Goal: Task Accomplishment & Management: Use online tool/utility

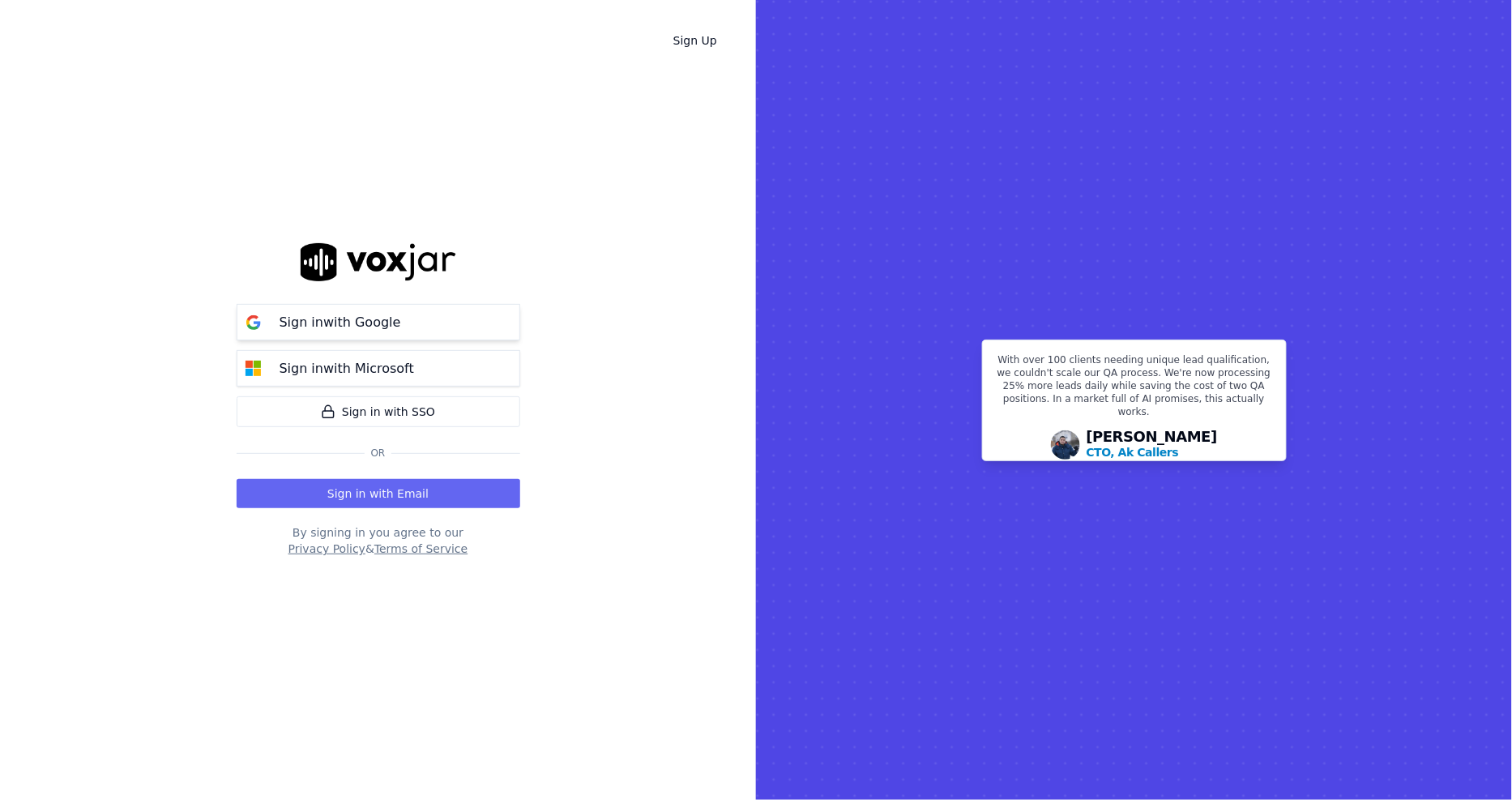
click at [386, 333] on button "Sign in with Google" at bounding box center [378, 322] width 284 height 36
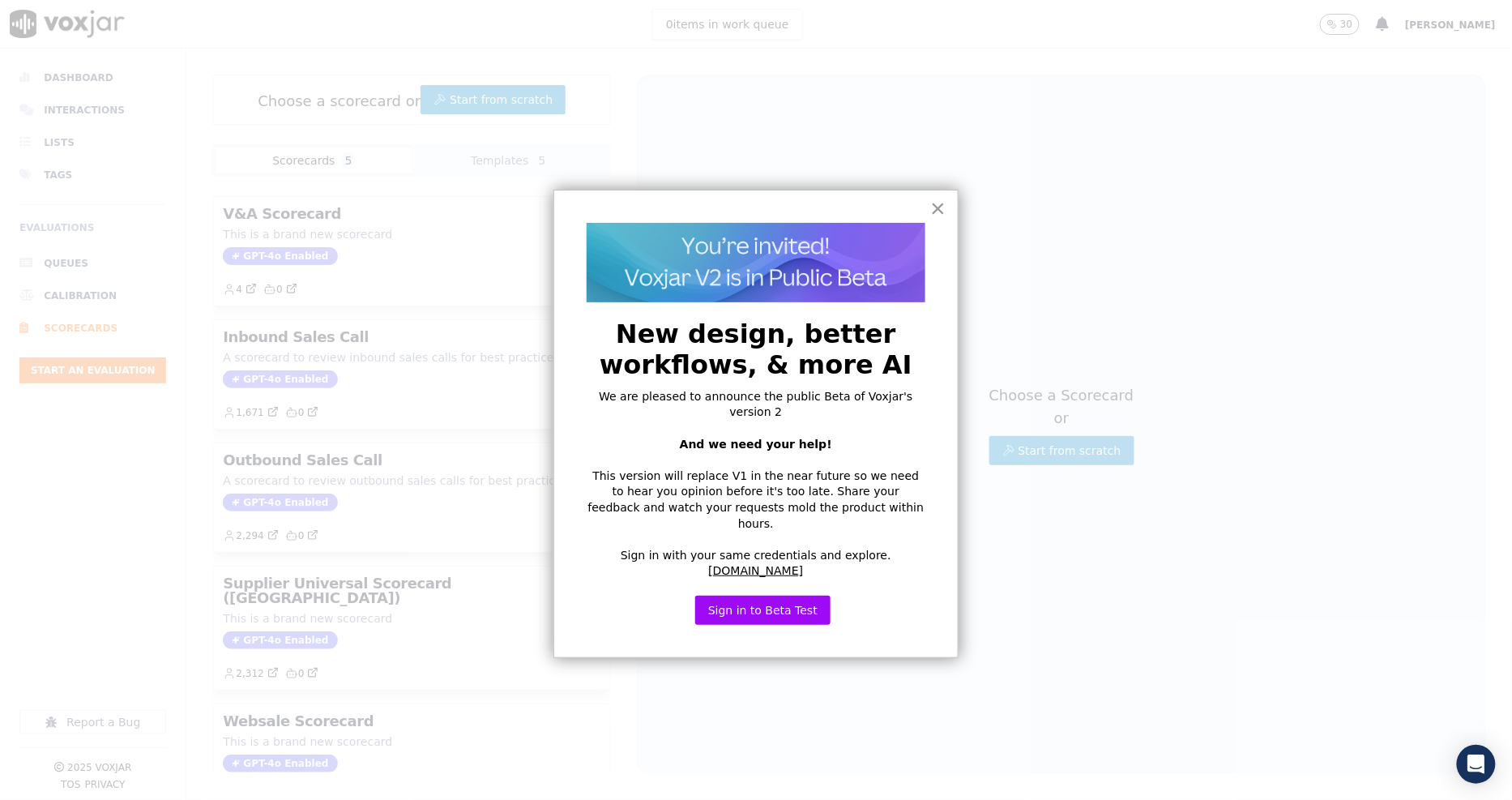
click at [938, 209] on button "×" at bounding box center [938, 208] width 16 height 26
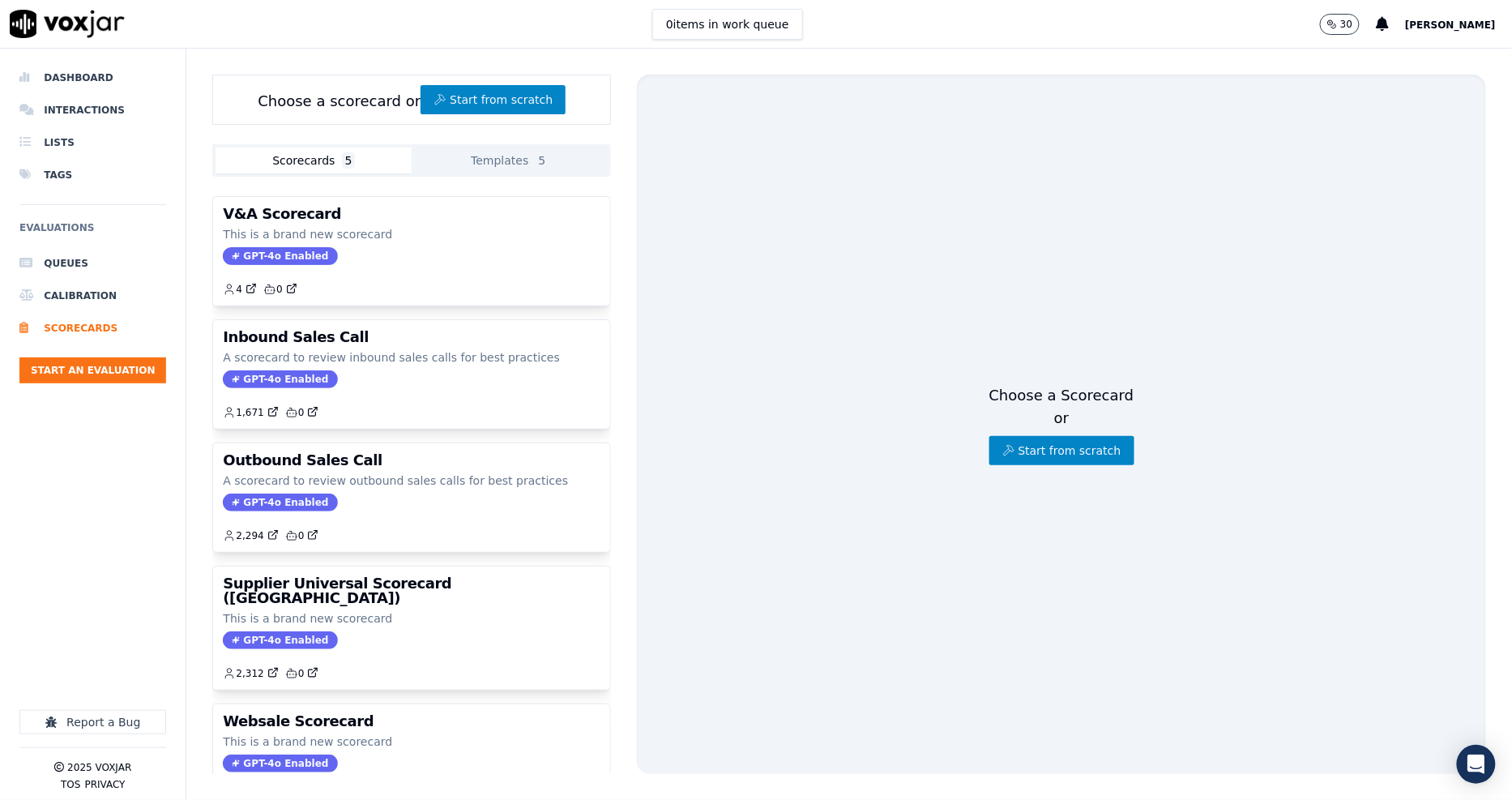
click at [73, 52] on div "Dashboard Interactions Lists Tags Evaluations Queues Calibration Scorecards Sta…" at bounding box center [93, 420] width 147 height 745
click at [79, 74] on li "Dashboard" at bounding box center [93, 77] width 147 height 33
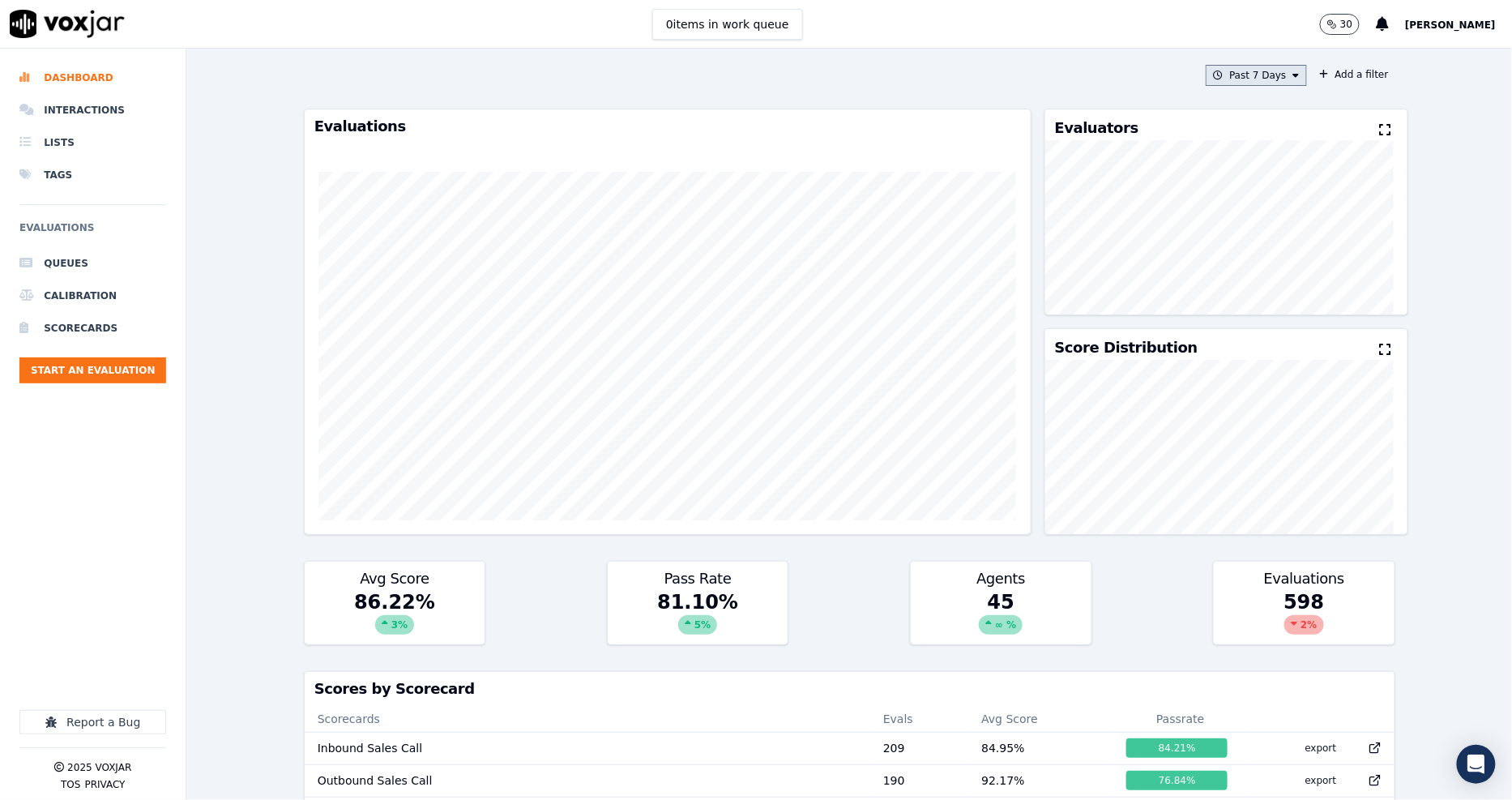
click at [1285, 79] on button "Past 7 Days" at bounding box center [1256, 75] width 100 height 21
click at [1244, 108] on div "Custom" at bounding box center [1251, 105] width 37 height 13
click at [1265, 138] on input "From" at bounding box center [1228, 136] width 142 height 35
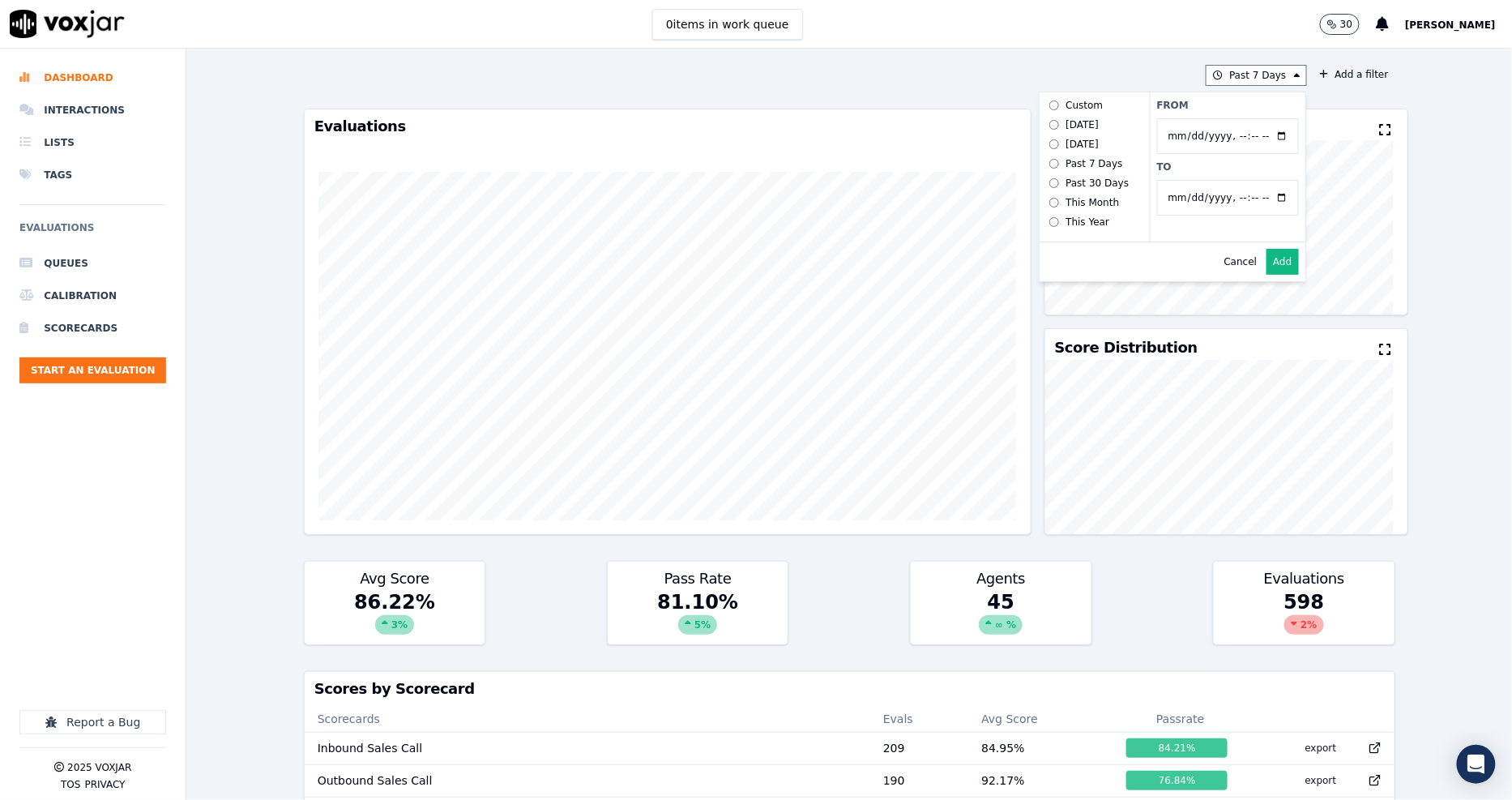
click at [970, 54] on div "Past 7 Days Custom [DATE] [DATE] Past 7 Days Past 30 Days This Month This Year …" at bounding box center [850, 424] width 1105 height 752
click at [91, 111] on li "Interactions" at bounding box center [93, 110] width 147 height 33
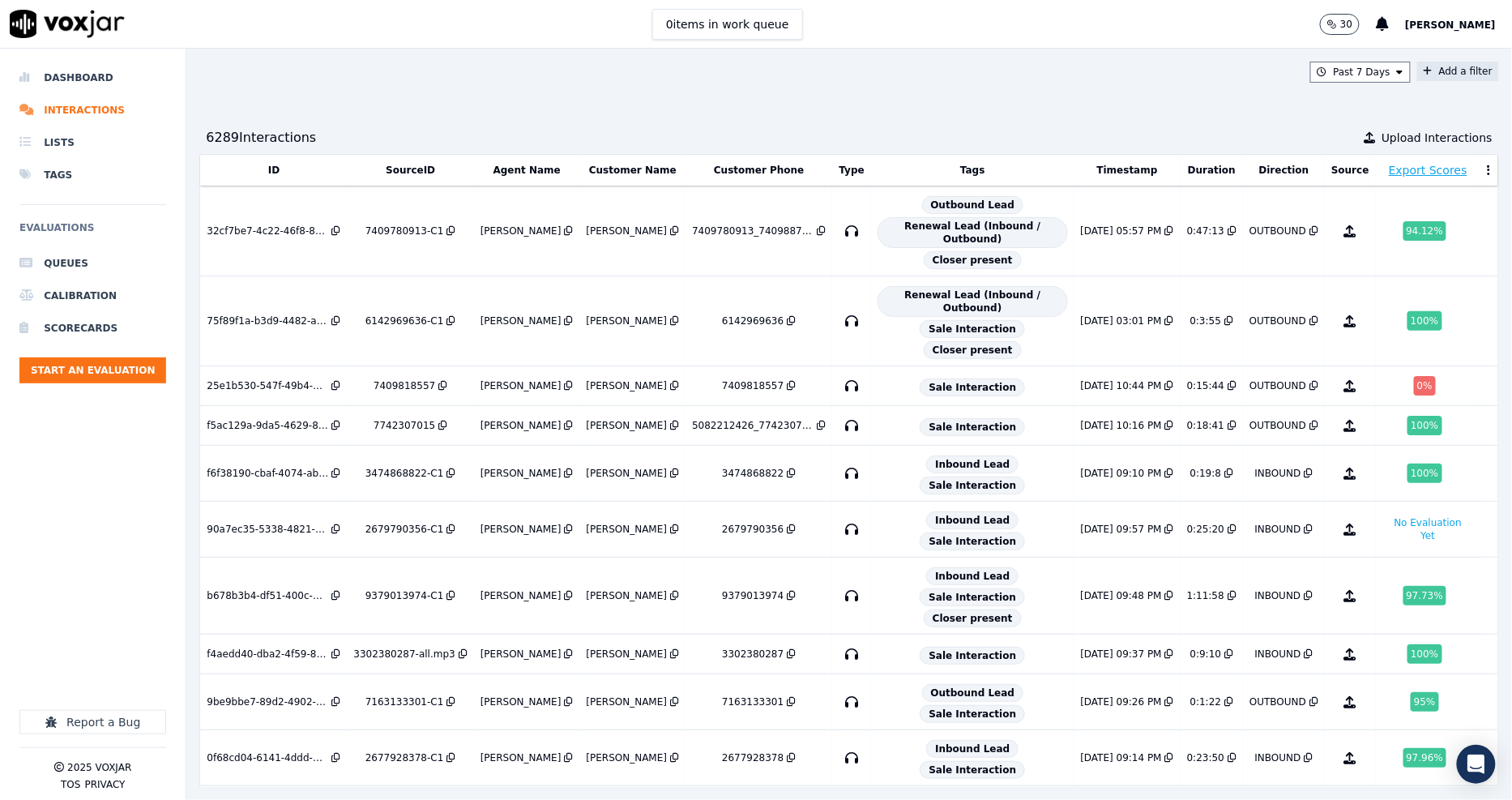
click at [1417, 74] on button "Add a filter" at bounding box center [1458, 71] width 82 height 20
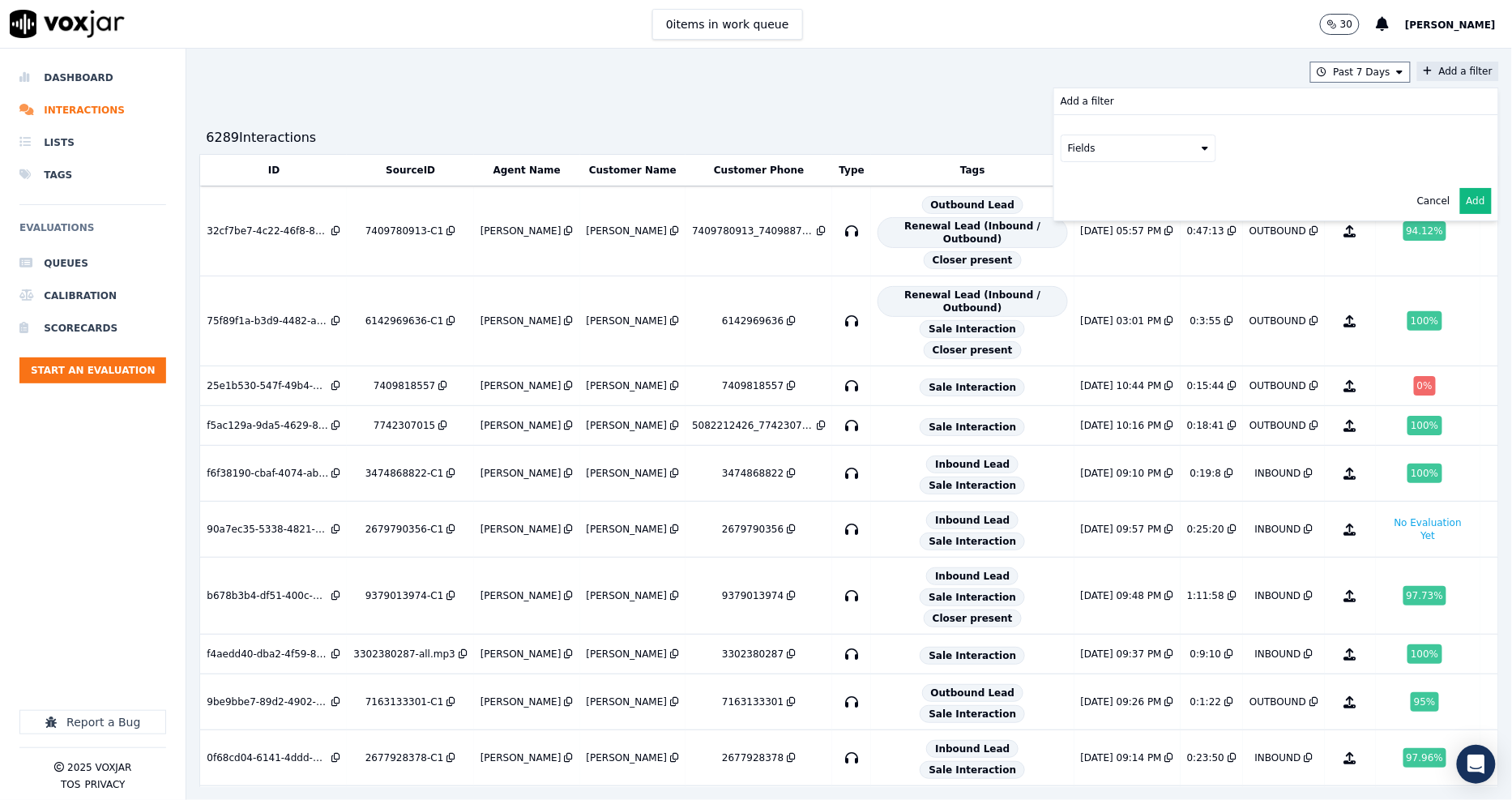
click at [1061, 146] on button "Fields" at bounding box center [1138, 149] width 155 height 28
click at [1089, 306] on div "customers" at bounding box center [1114, 313] width 51 height 13
click at [1167, 177] on button "Fields" at bounding box center [1158, 182] width 155 height 28
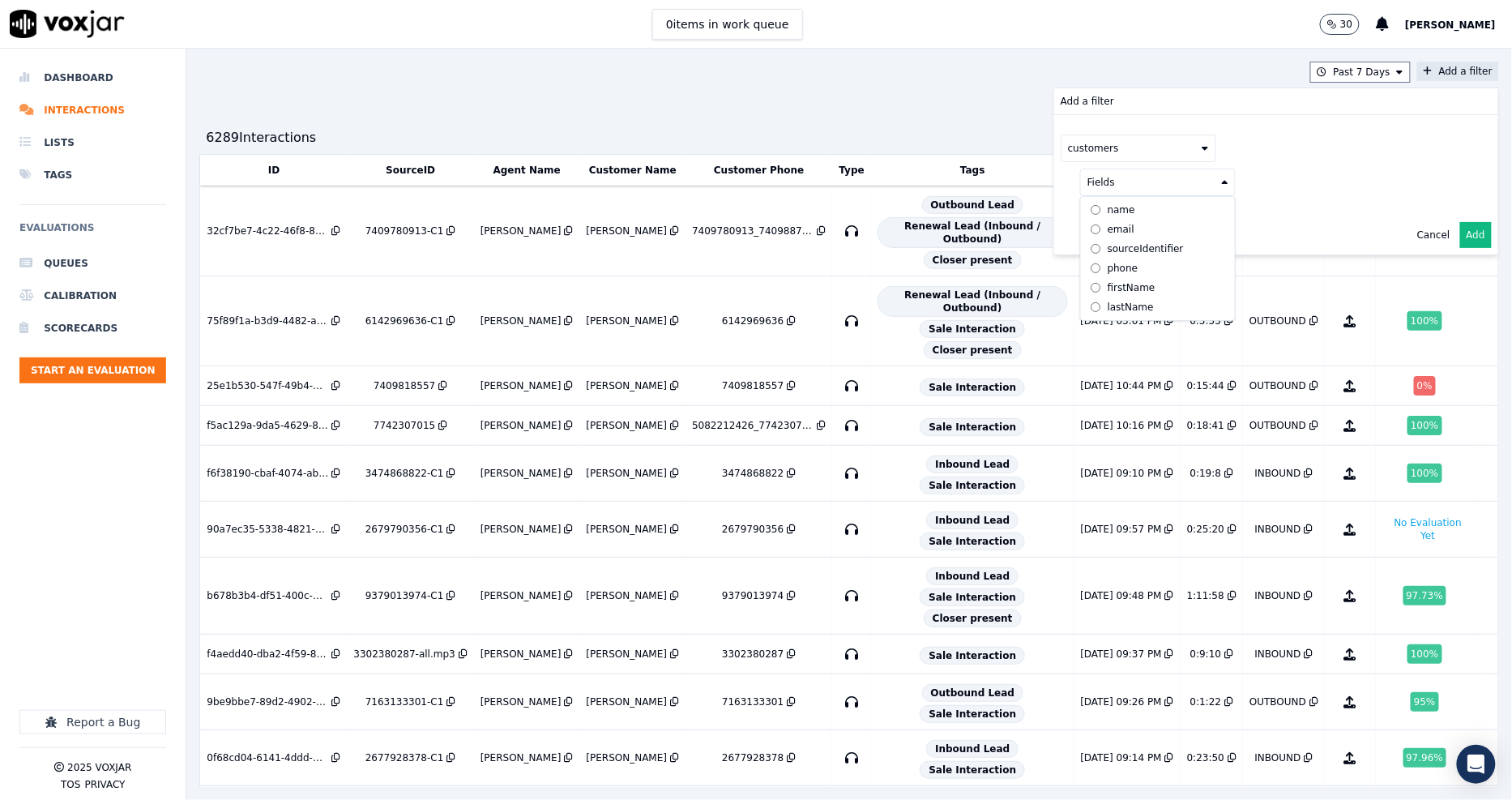
click at [1107, 263] on div "phone" at bounding box center [1122, 269] width 31 height 13
click at [1222, 193] on div "phone" at bounding box center [1278, 182] width 395 height 28
click at [1242, 185] on button at bounding box center [1359, 180] width 233 height 24
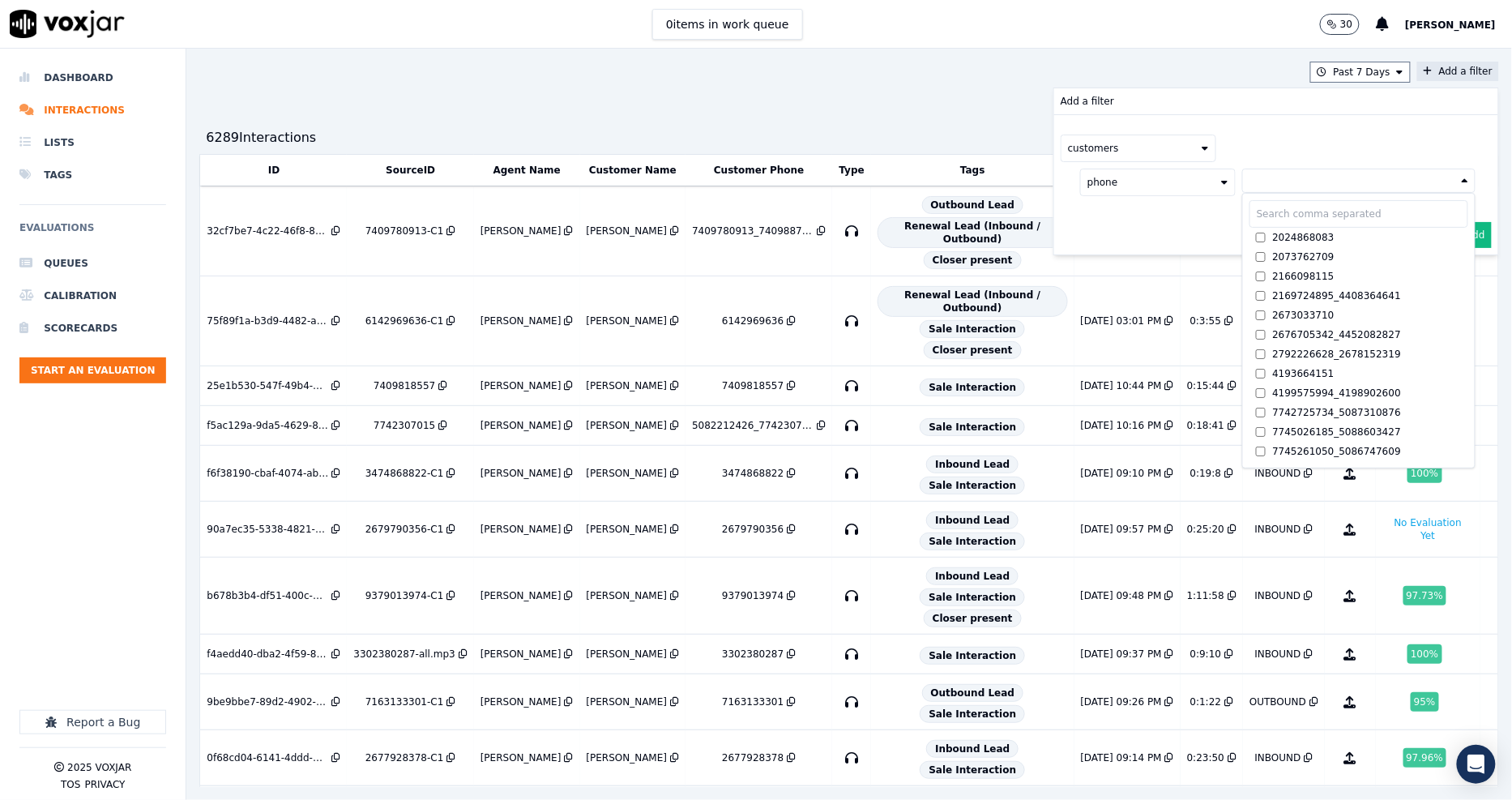
click at [1251, 182] on button at bounding box center [1359, 180] width 233 height 24
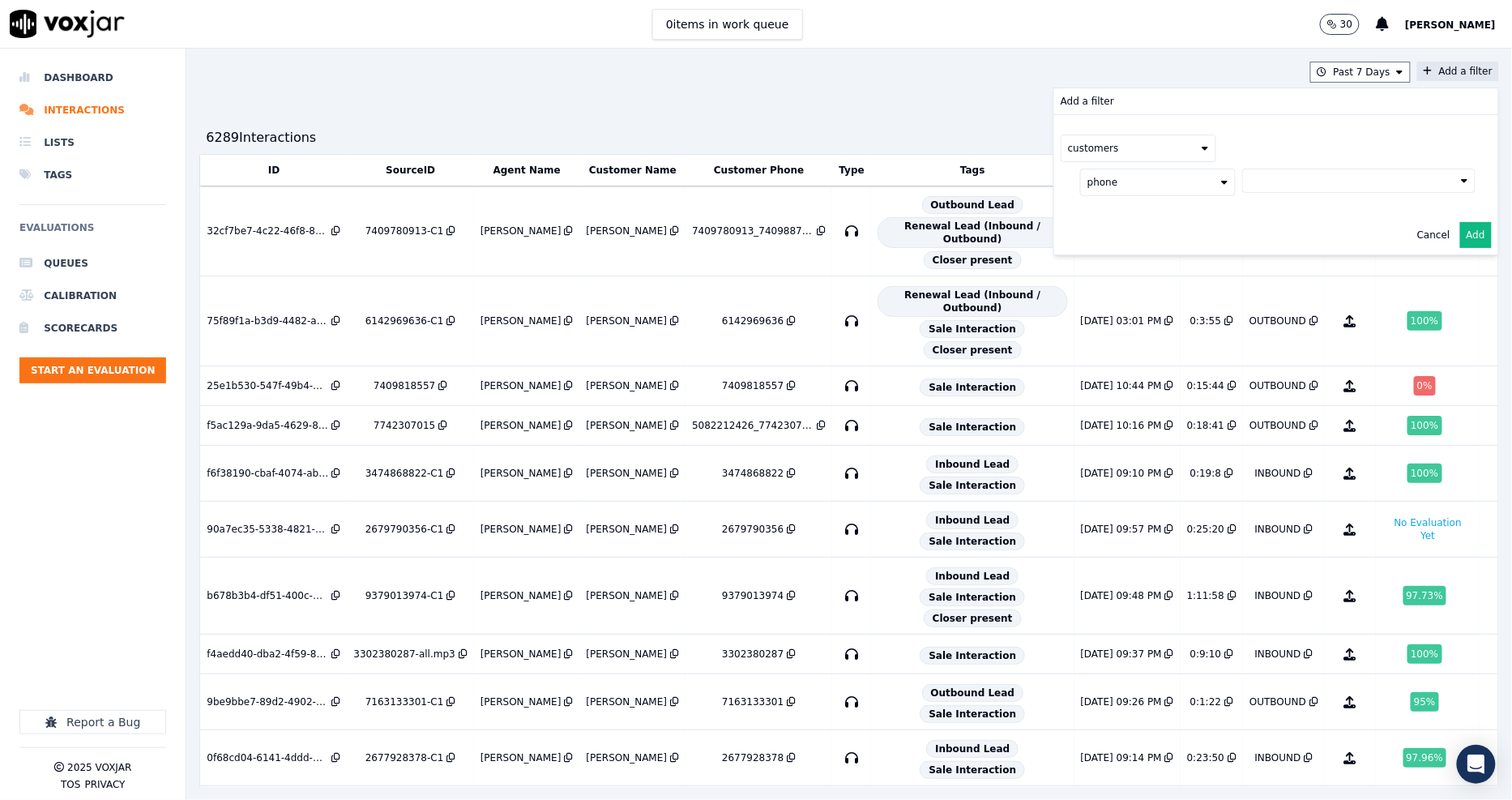
click at [1253, 184] on button at bounding box center [1359, 180] width 233 height 24
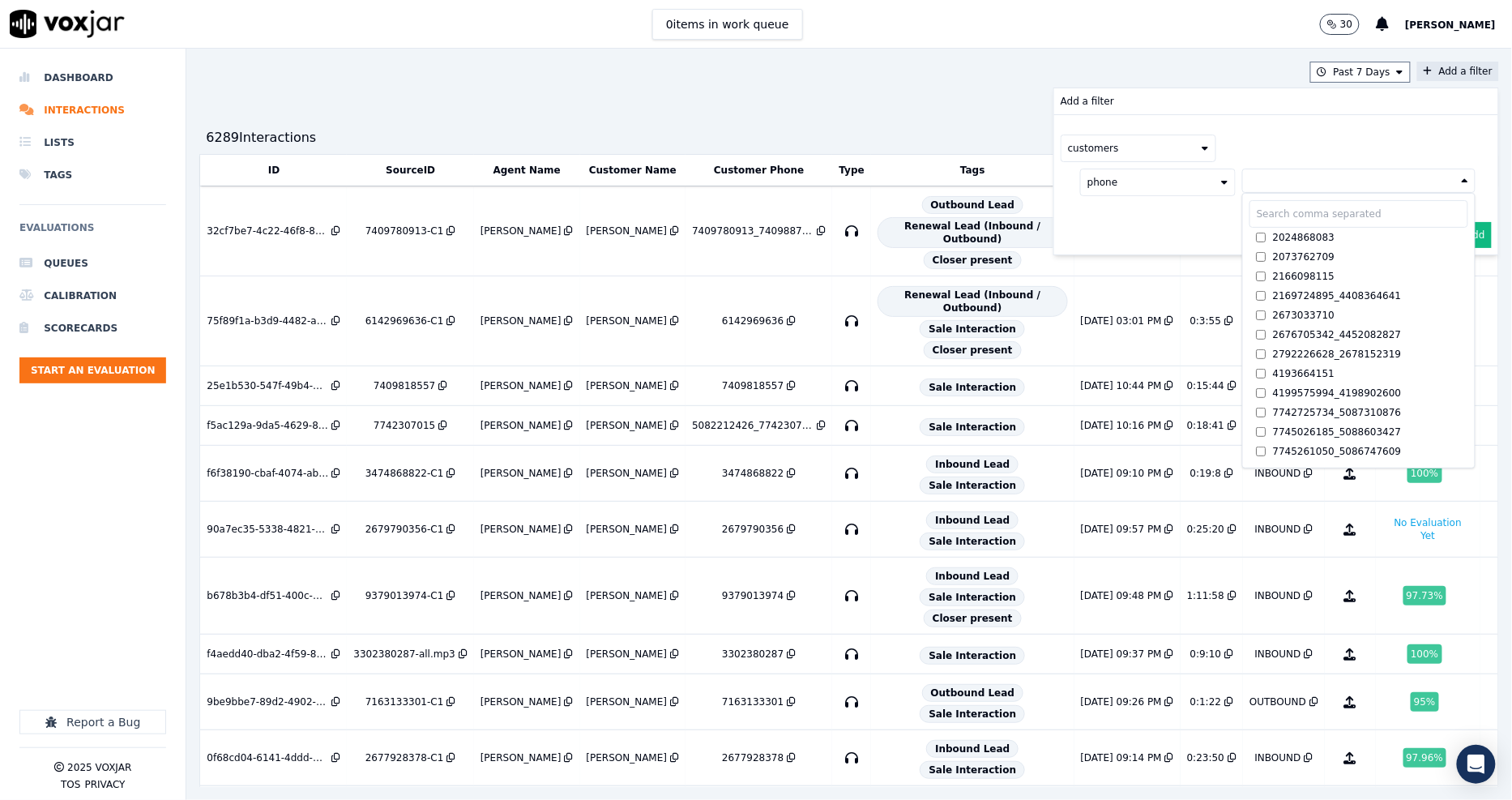
click at [1250, 220] on input "text" at bounding box center [1359, 214] width 219 height 28
paste input "4404175069"
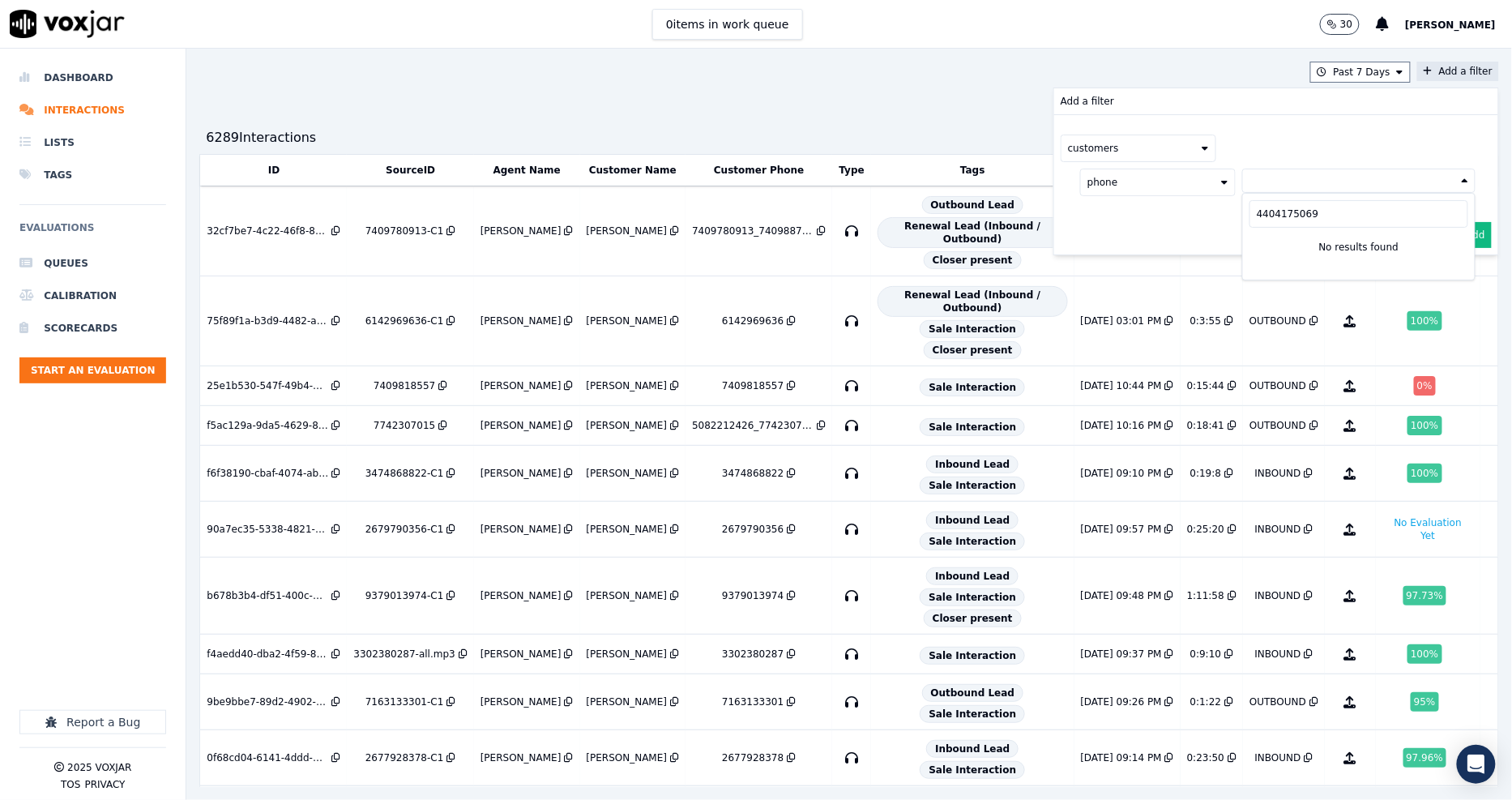
type input "4404175069"
click at [1139, 222] on div "Cancel Add" at bounding box center [1277, 235] width 444 height 39
